Goal: Information Seeking & Learning: Learn about a topic

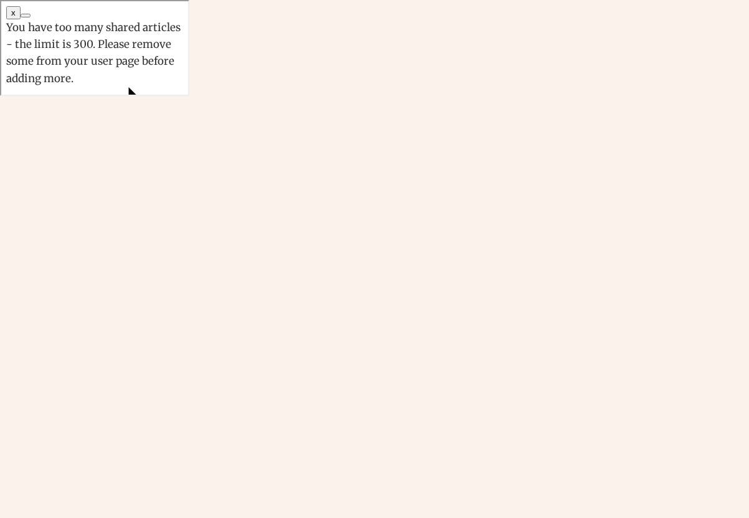
click at [30, 255] on icon at bounding box center [30, 255] width 0 height 0
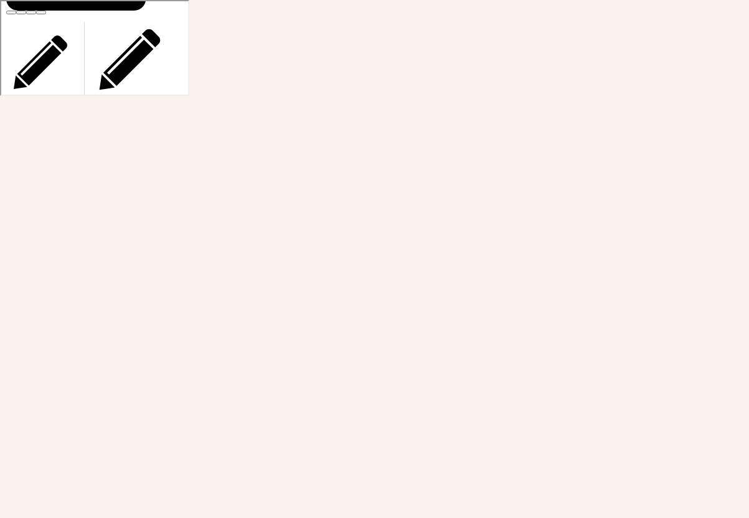
scroll to position [249, 0]
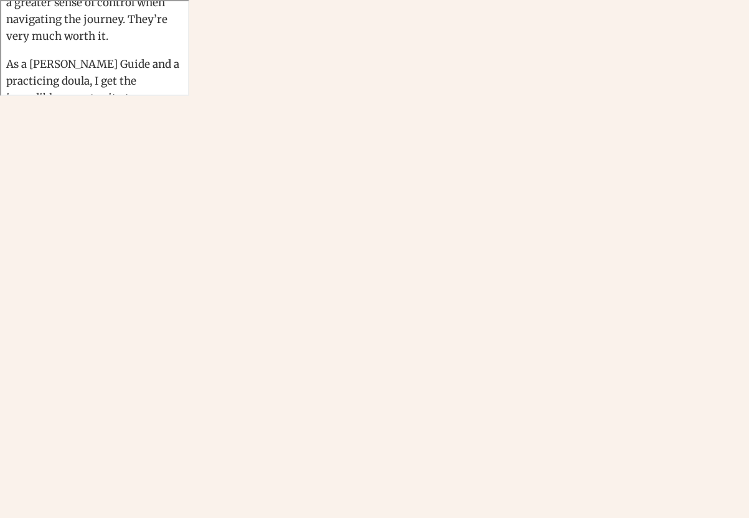
scroll to position [809, 0]
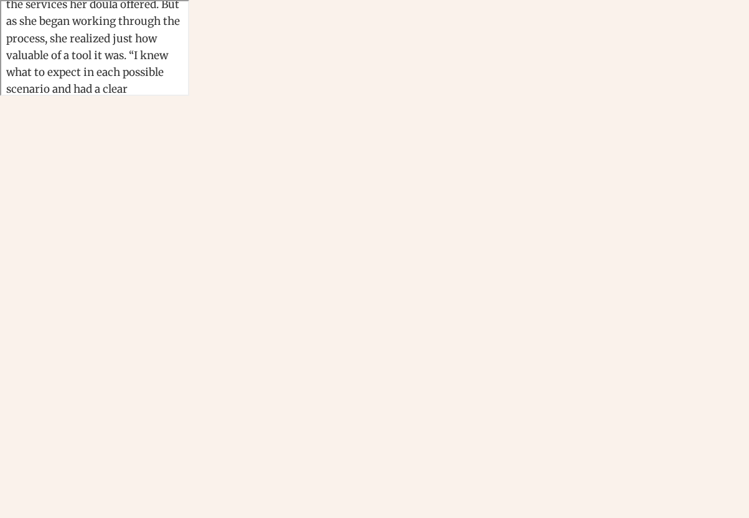
scroll to position [2428, 0]
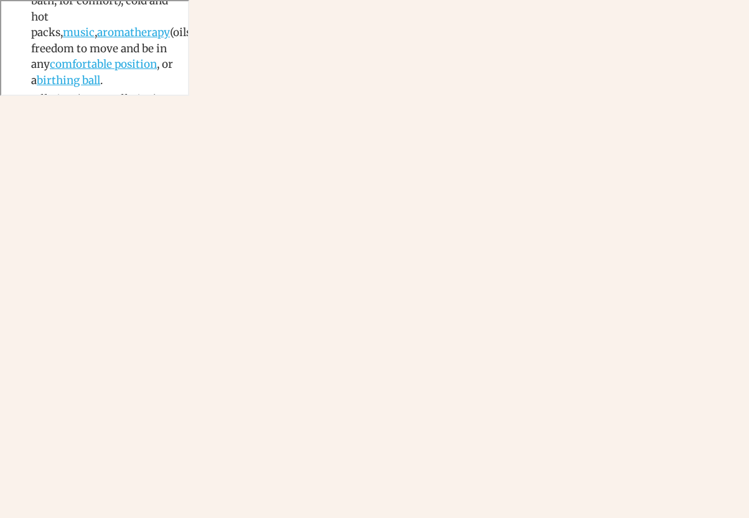
scroll to position [3324, 0]
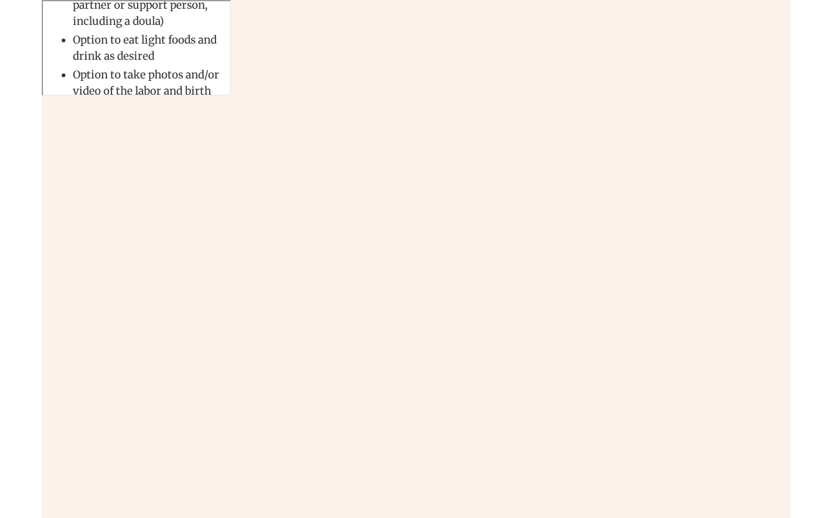
scroll to position [3013, 0]
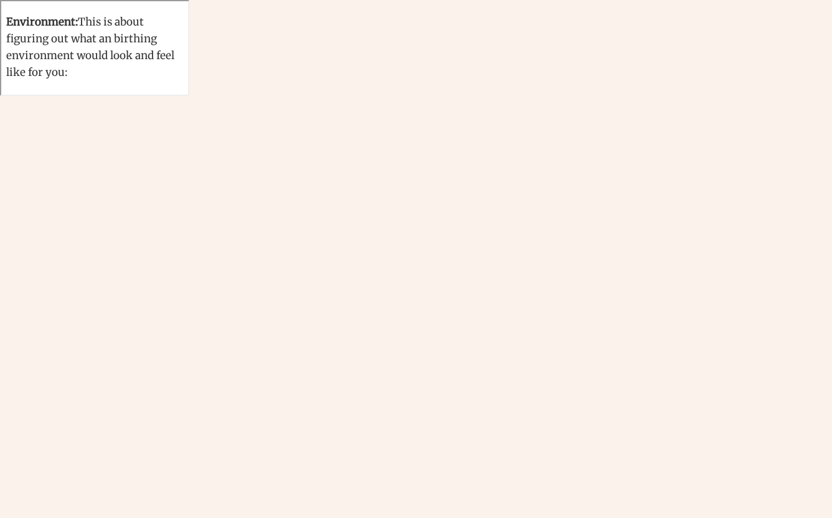
drag, startPoint x: 669, startPoint y: 16, endPoint x: 687, endPoint y: 63, distance: 49.8
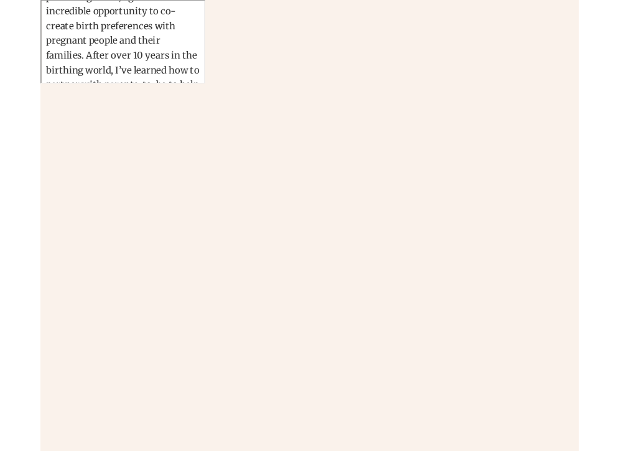
scroll to position [934, 0]
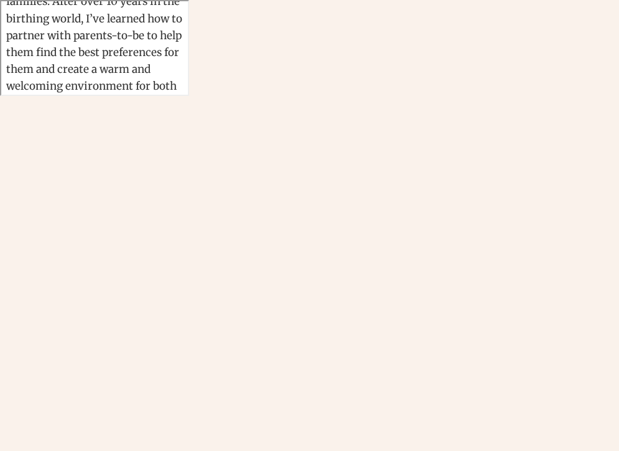
drag, startPoint x: 309, startPoint y: 131, endPoint x: 250, endPoint y: 134, distance: 59.8
copy p "[PERSON_NAME]"
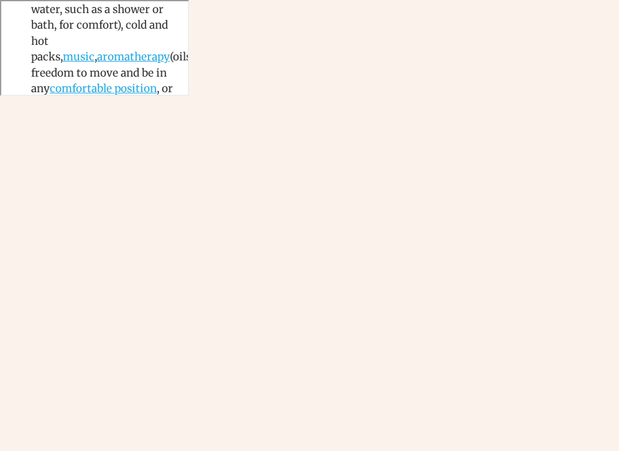
scroll to position [3481, 0]
